Goal: Transaction & Acquisition: Subscribe to service/newsletter

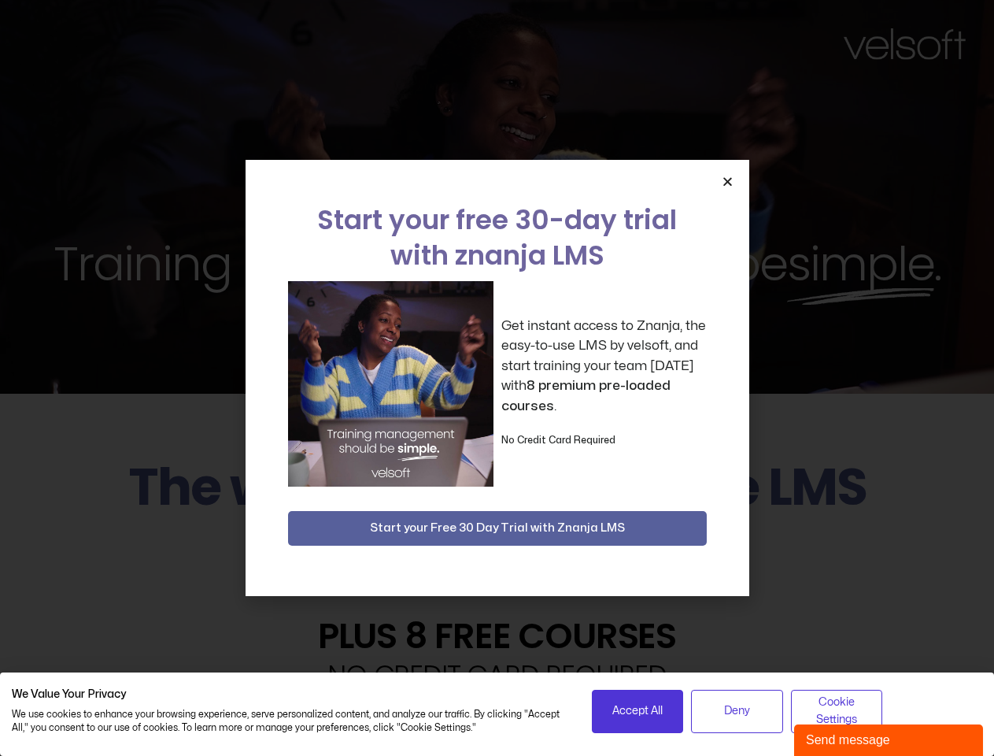
click at [497, 378] on div "Get instant access to Znanja, the easy-to-use LMS by velsoft, and start trainin…" at bounding box center [497, 384] width 419 height 206
click at [638, 711] on span "Accept All" at bounding box center [638, 710] width 50 height 17
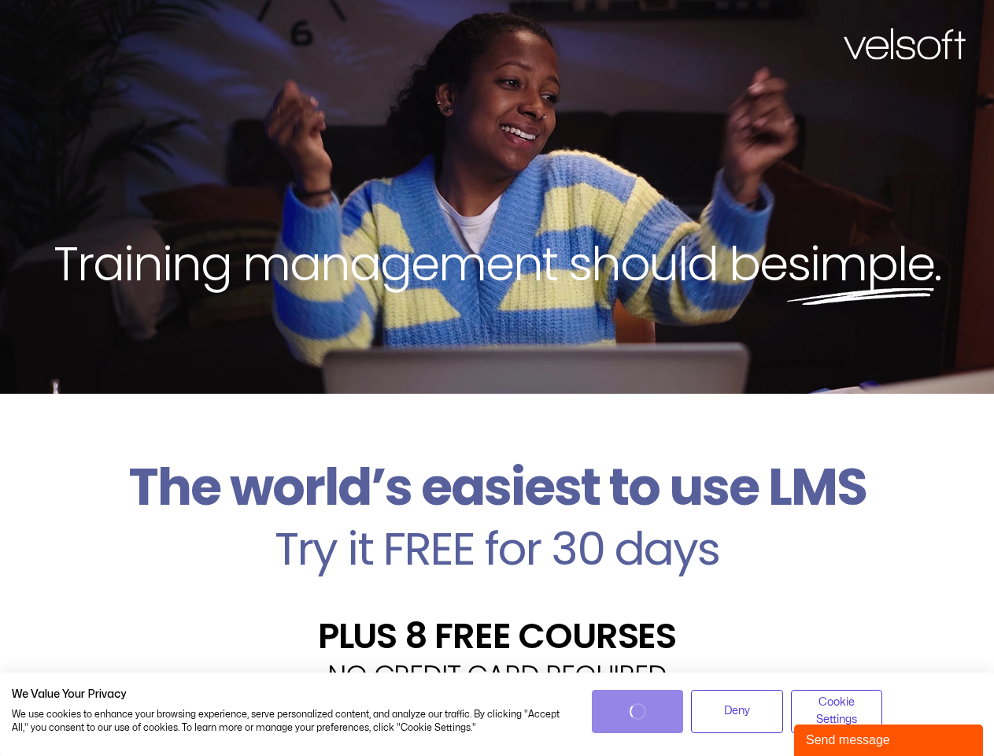
click at [737, 711] on div "Velsoft’s Znanja LMS is built for small and medium-sized businesses that want t…" at bounding box center [497, 754] width 971 height 115
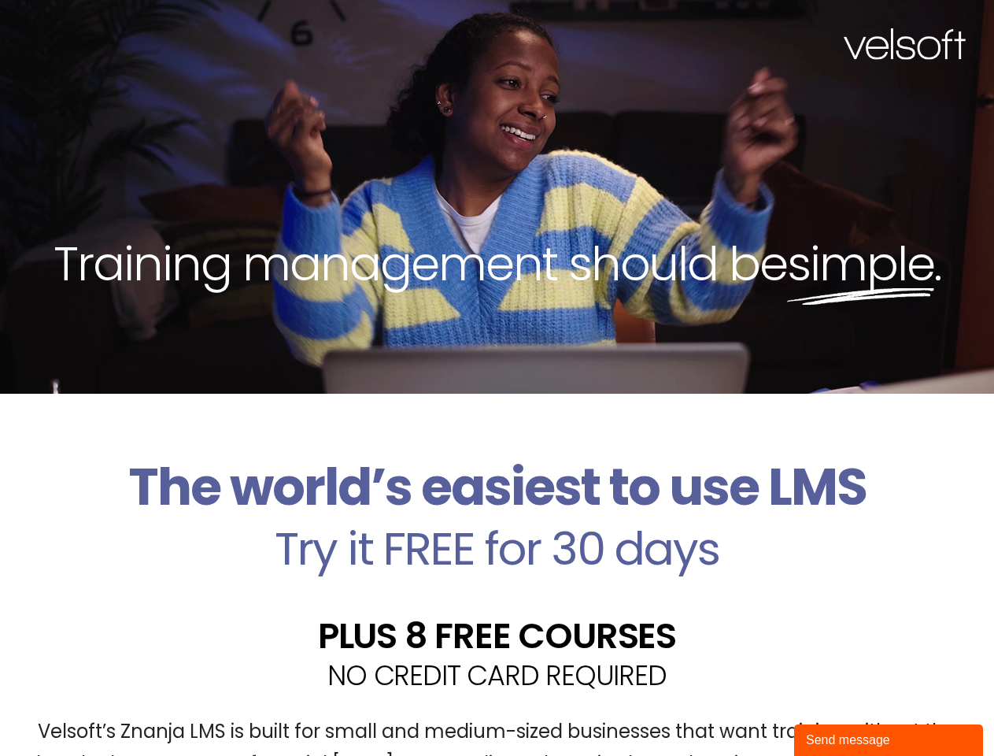
click at [837, 711] on div "Velsoft’s Znanja LMS is built for small and medium-sized businesses that want t…" at bounding box center [497, 754] width 971 height 115
click at [497, 378] on div "Training management should be simple ." at bounding box center [497, 197] width 994 height 394
click at [728, 181] on div "Training management should be simple ." at bounding box center [497, 197] width 994 height 394
click at [498, 528] on h2 "Try it FREE for 30 days" at bounding box center [497, 549] width 971 height 46
click at [889, 740] on div "Send message" at bounding box center [888, 740] width 165 height 19
